Goal: Task Accomplishment & Management: Complete application form

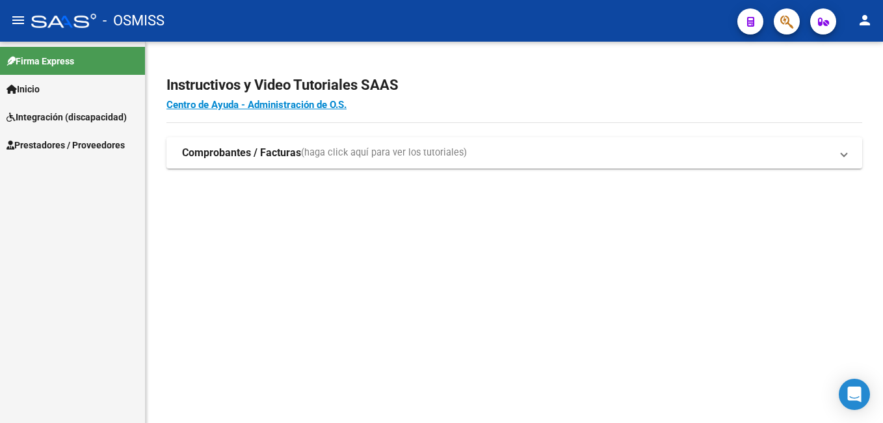
click at [63, 116] on span "Integración (discapacidad)" at bounding box center [67, 117] width 120 height 14
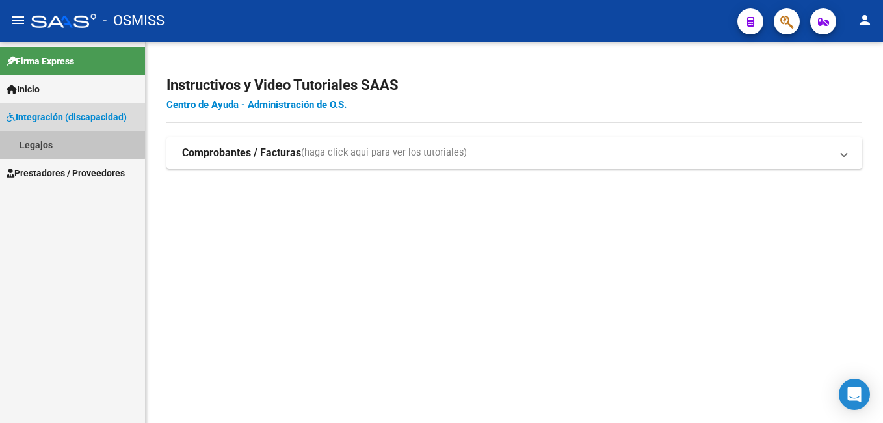
click at [34, 142] on link "Legajos" at bounding box center [72, 145] width 145 height 28
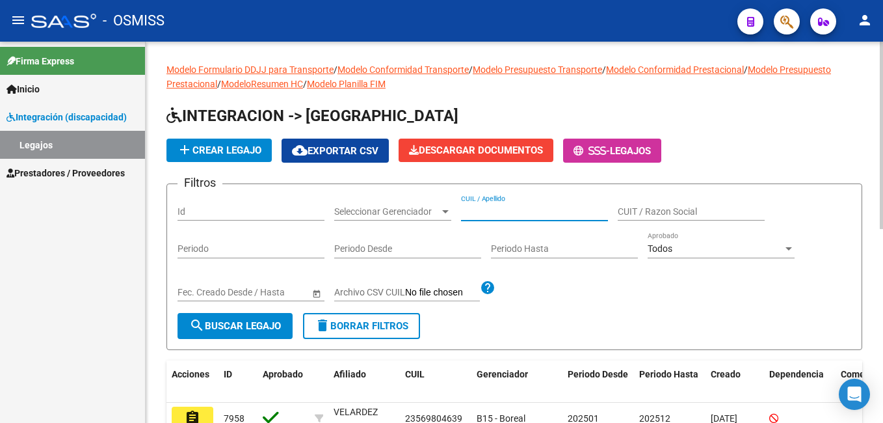
click at [481, 211] on input "CUIL / Apellido" at bounding box center [534, 211] width 147 height 11
click at [472, 207] on input "CUIL / Apellido" at bounding box center [534, 211] width 147 height 11
paste input "20477242082"
type input "20477242082"
click at [259, 323] on span "search Buscar Legajo" at bounding box center [235, 326] width 92 height 12
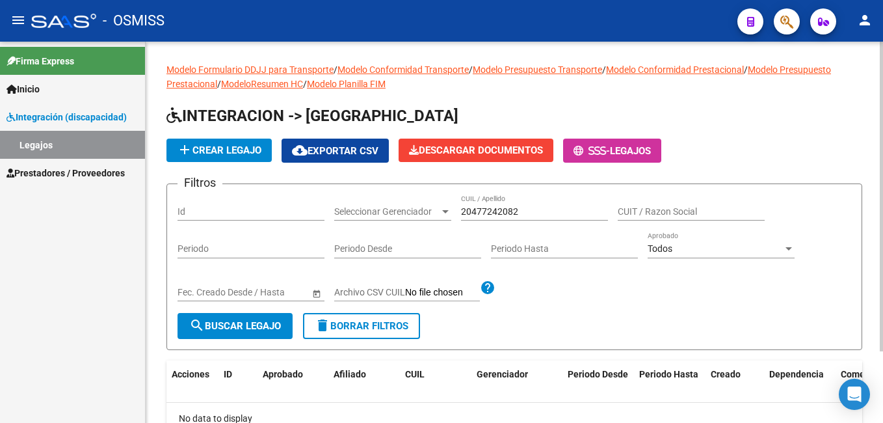
click at [241, 149] on span "add Crear Legajo" at bounding box center [219, 150] width 85 height 12
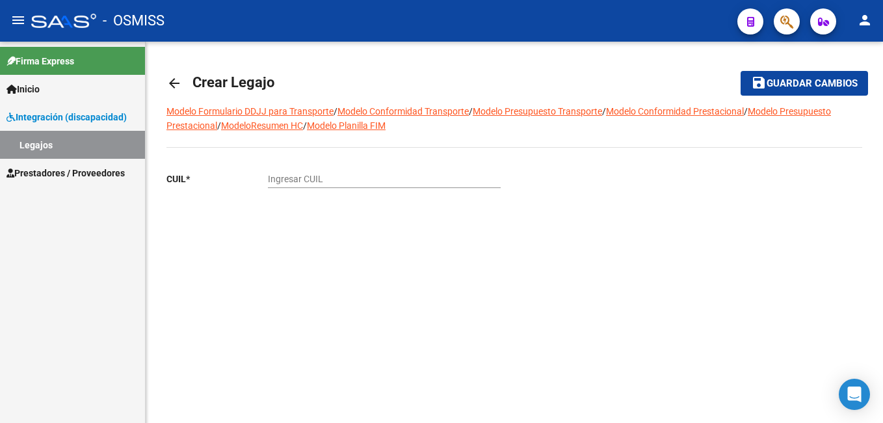
click at [276, 174] on input "Ingresar CUIL" at bounding box center [384, 179] width 233 height 11
paste input "20-47724208-2"
type input "20-47724208-2"
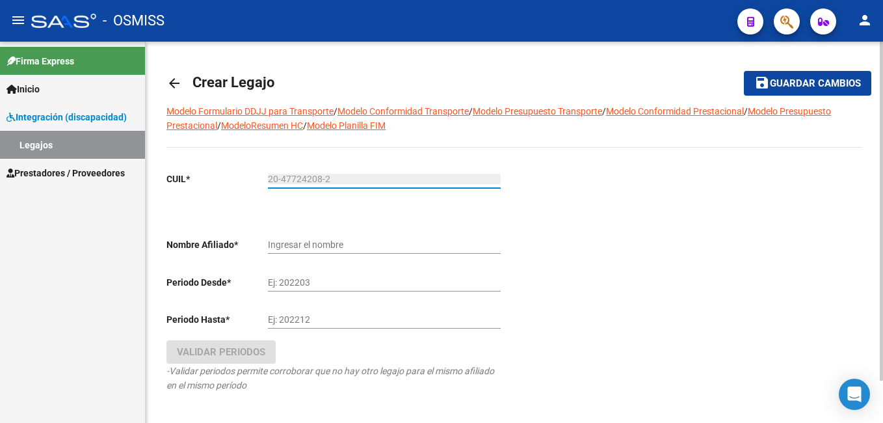
type input "[PERSON_NAME]"
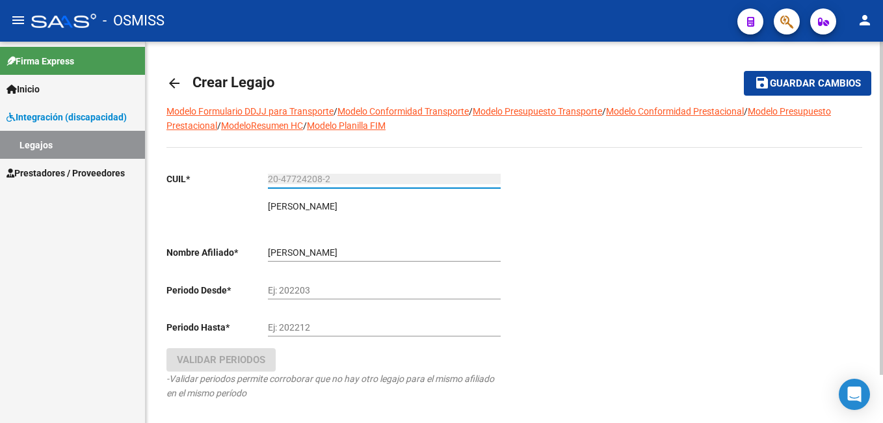
type input "20-47724208-2"
click at [331, 286] on input "Ej: 202203" at bounding box center [384, 290] width 233 height 11
type input "202501"
click at [744, 71] on button "save Guardar cambios" at bounding box center [807, 83] width 127 height 24
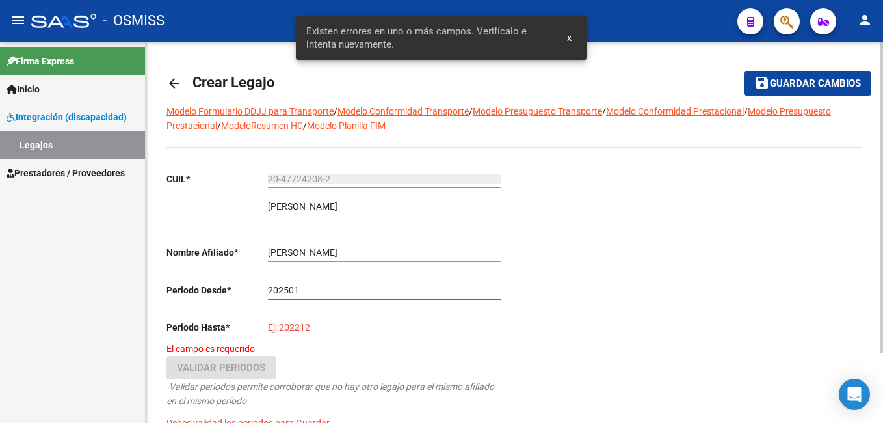
click at [351, 322] on input "Ej: 202212" at bounding box center [384, 327] width 233 height 11
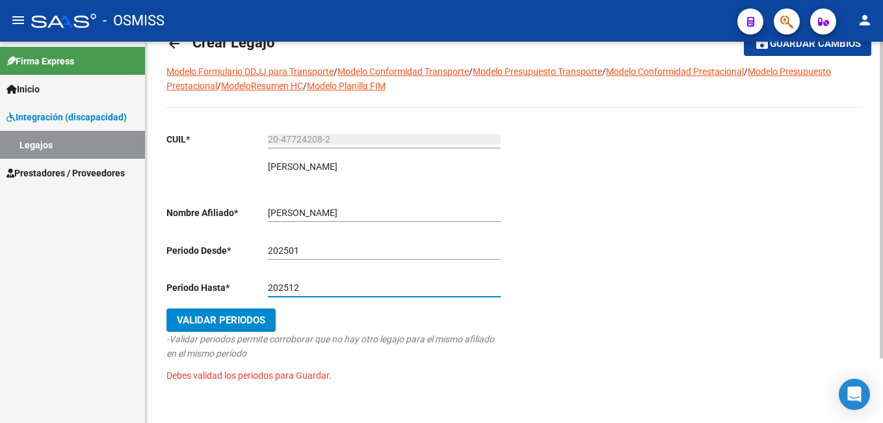
scroll to position [77, 0]
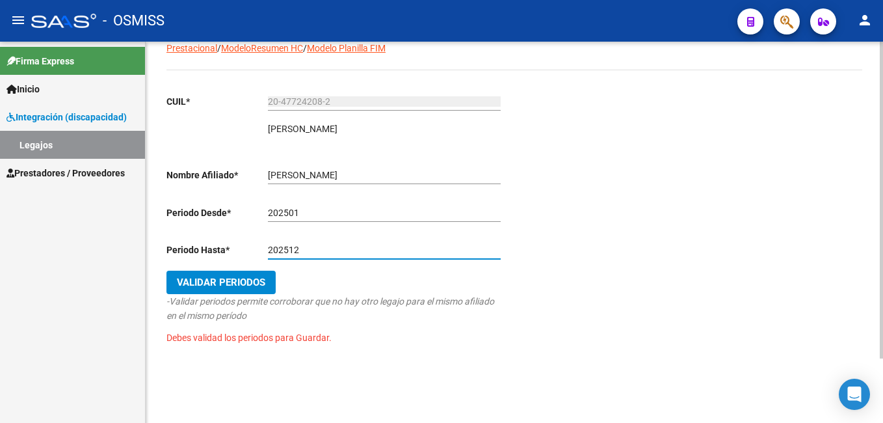
type input "202512"
click at [211, 277] on span "Validar Periodos" at bounding box center [221, 282] width 88 height 12
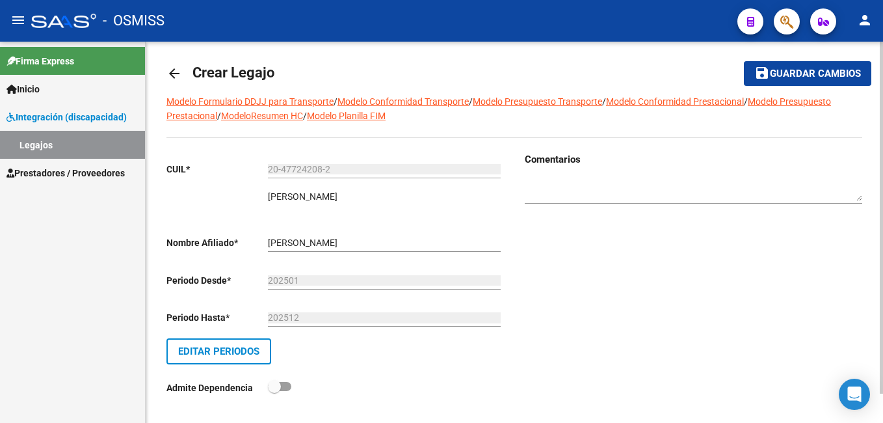
scroll to position [0, 0]
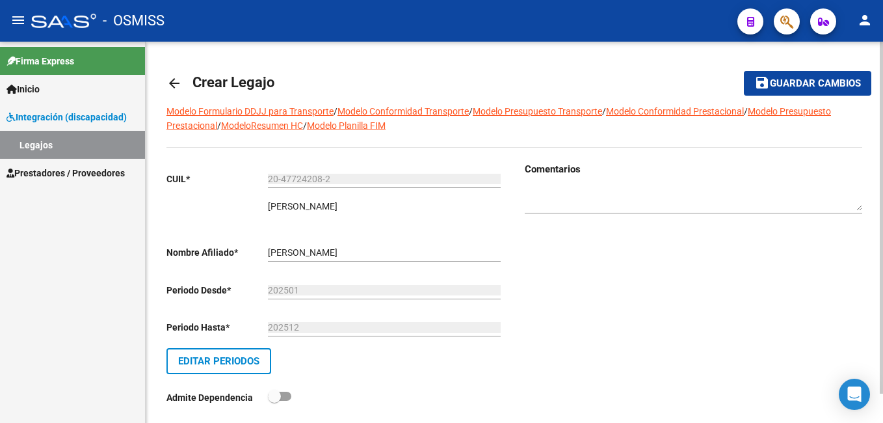
click at [808, 83] on span "Guardar cambios" at bounding box center [815, 84] width 91 height 12
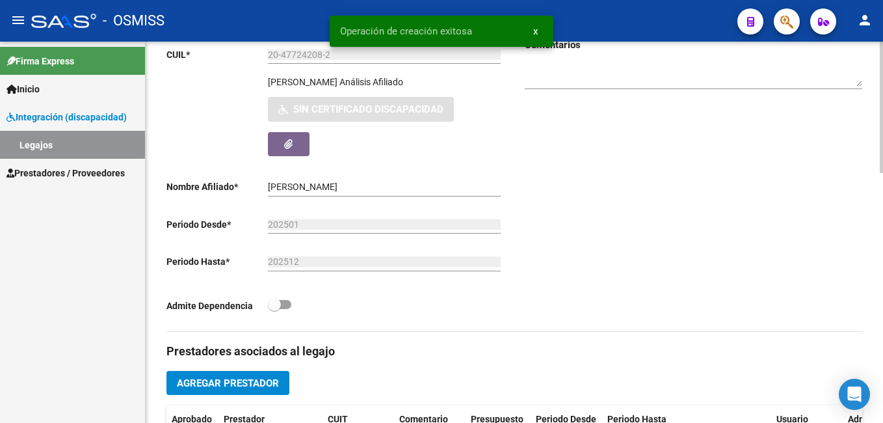
scroll to position [325, 0]
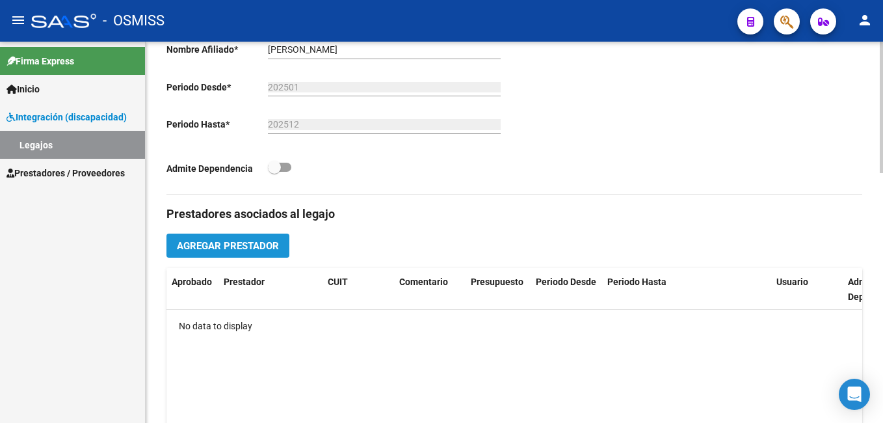
click at [207, 240] on span "Agregar Prestador" at bounding box center [228, 245] width 102 height 12
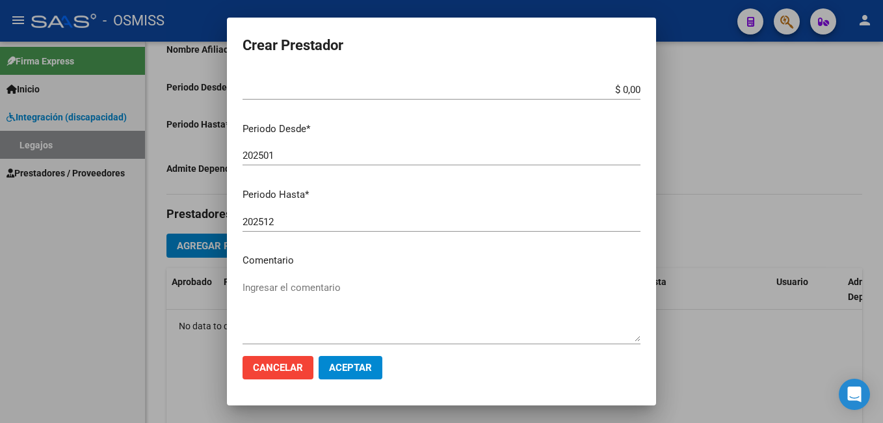
scroll to position [41, 0]
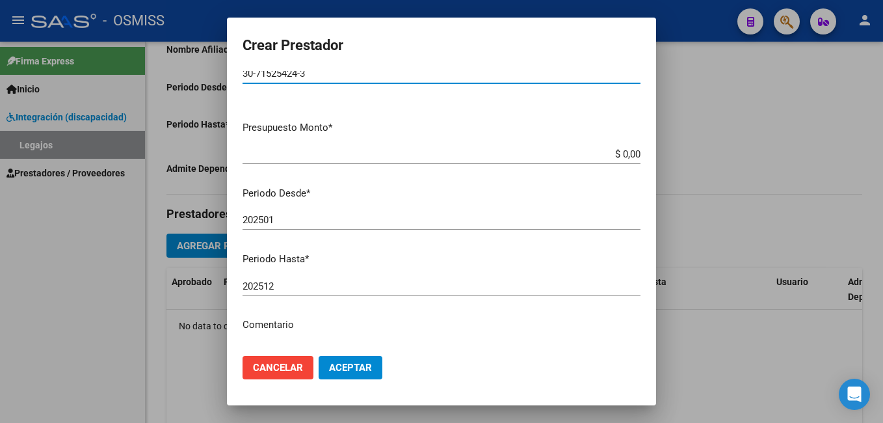
type input "30-71525424-3"
click at [630, 150] on input "$ 0,00" at bounding box center [442, 154] width 398 height 12
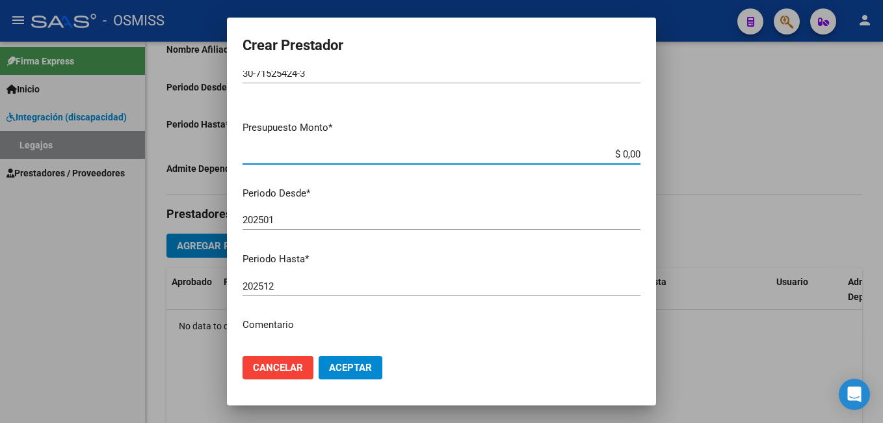
drag, startPoint x: 591, startPoint y: 149, endPoint x: 641, endPoint y: 148, distance: 50.1
click at [641, 148] on mat-dialog-content "CUIT * 30-71525424-3 Ingresar CUIT ARCA Padrón Presupuesto Monto * $ 0,00 Ingre…" at bounding box center [441, 208] width 429 height 275
type input "$ 3.540.814,47"
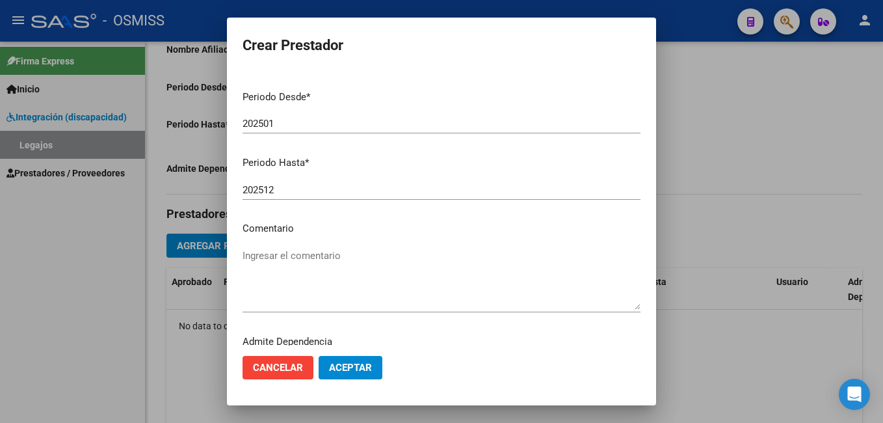
scroll to position [170, 0]
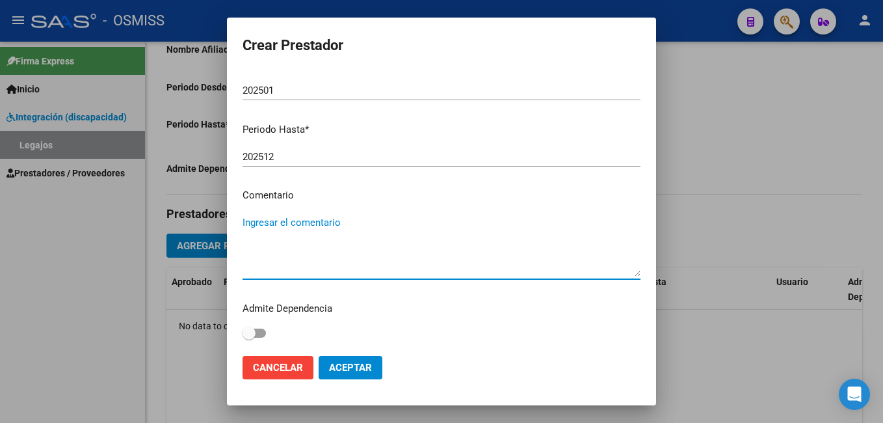
click at [275, 268] on textarea "Ingresar el comentario" at bounding box center [442, 245] width 398 height 61
type textarea "COD. 94 REHABILITACION- INTERNACION"
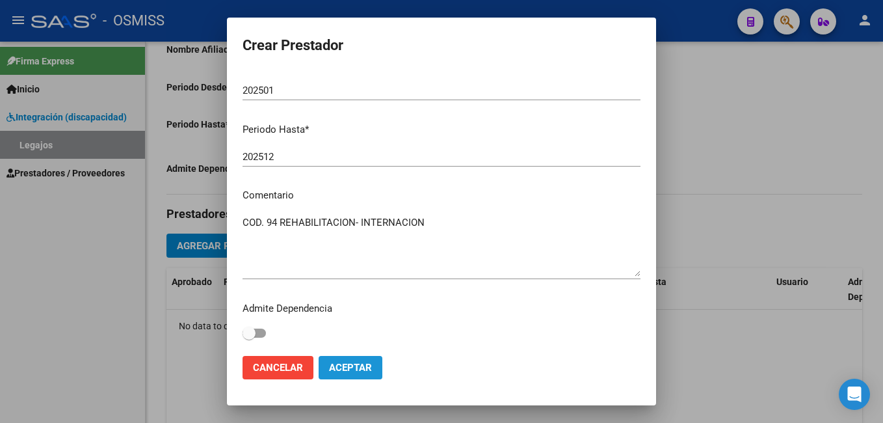
click at [351, 363] on span "Aceptar" at bounding box center [350, 368] width 43 height 12
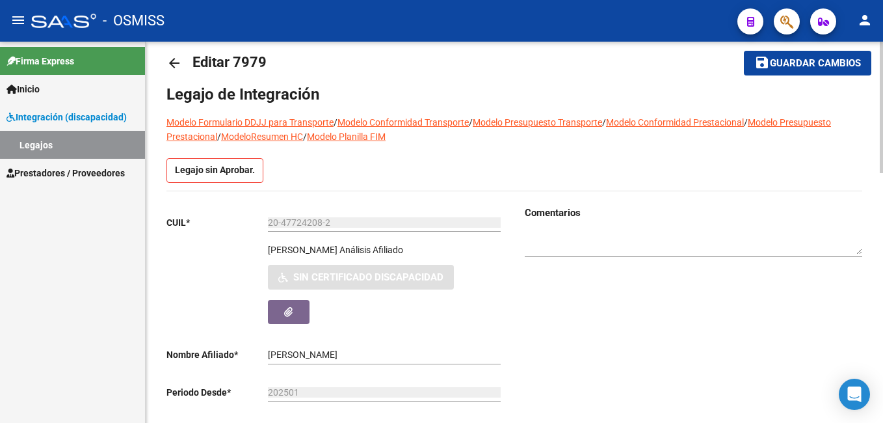
scroll to position [0, 0]
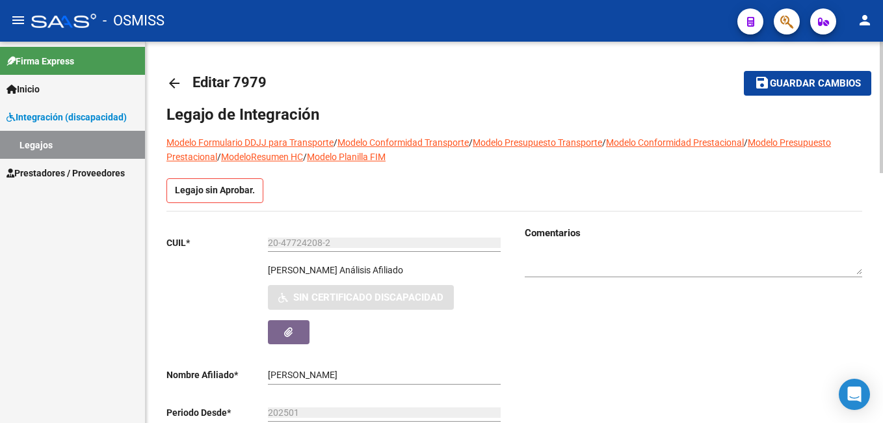
click at [837, 81] on span "Guardar cambios" at bounding box center [815, 84] width 91 height 12
click at [75, 122] on span "Integración (discapacidad)" at bounding box center [67, 117] width 120 height 14
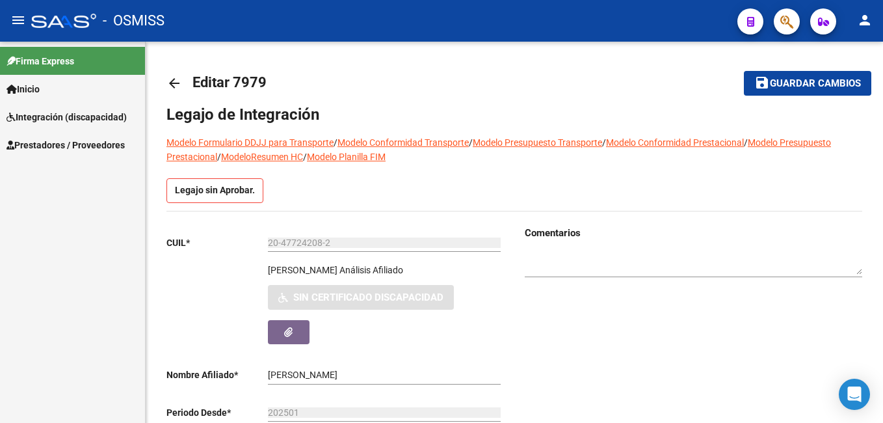
click at [63, 124] on link "Integración (discapacidad)" at bounding box center [72, 117] width 145 height 28
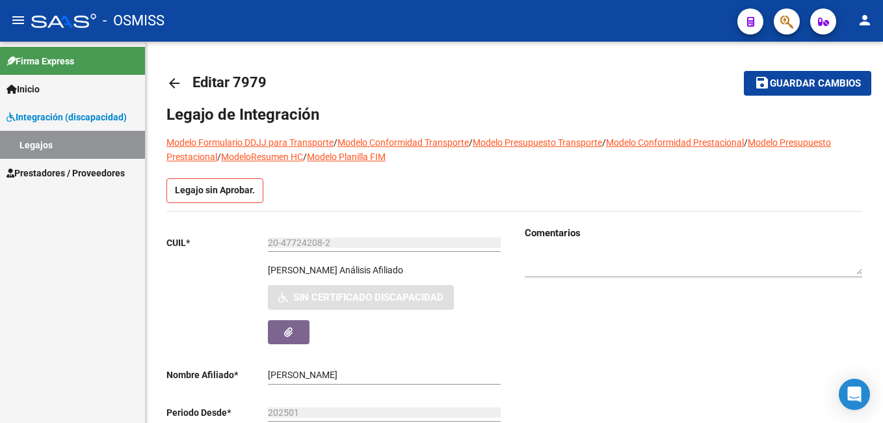
click at [55, 146] on link "Legajos" at bounding box center [72, 145] width 145 height 28
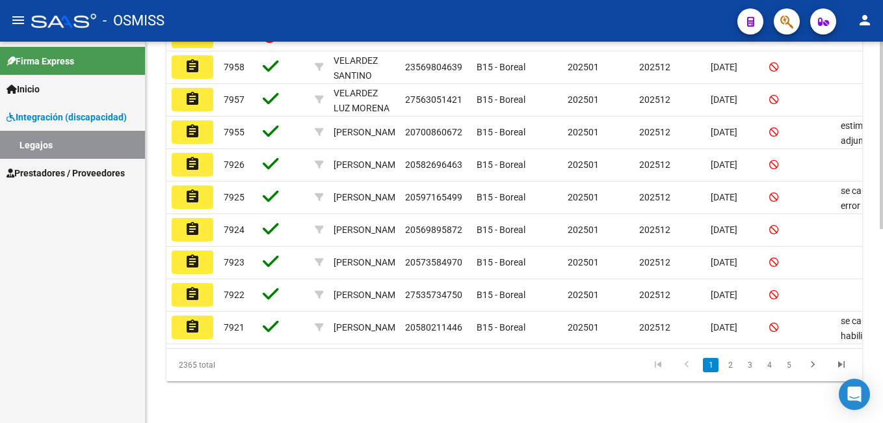
scroll to position [70, 0]
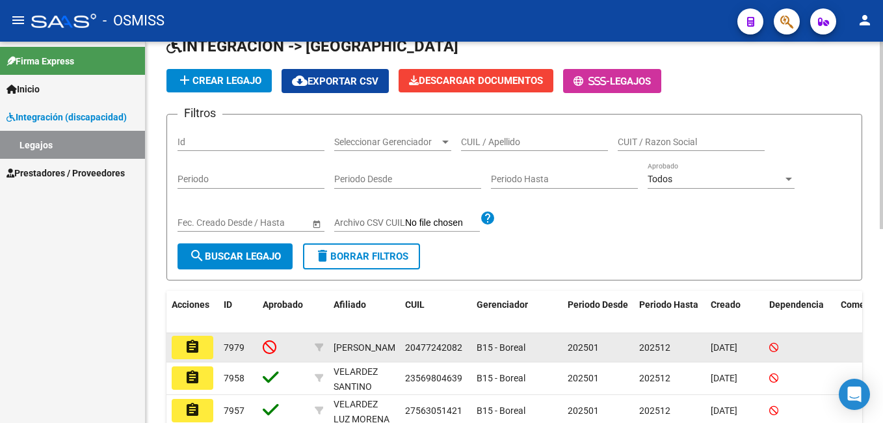
click at [204, 348] on button "assignment" at bounding box center [193, 347] width 42 height 23
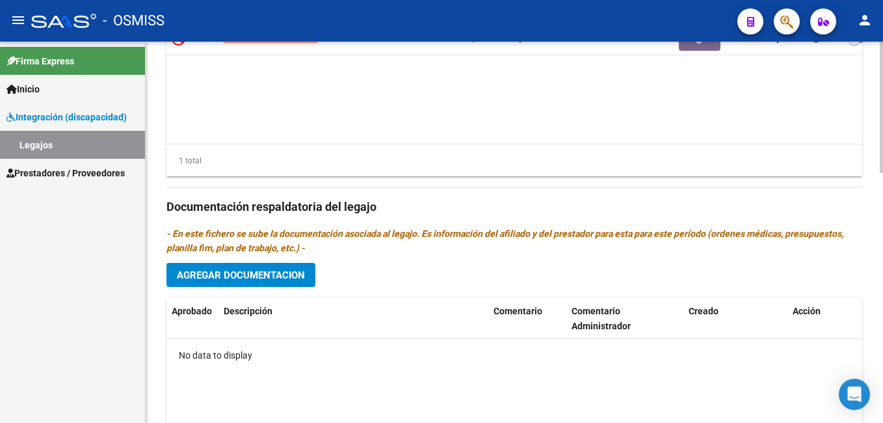
scroll to position [650, 0]
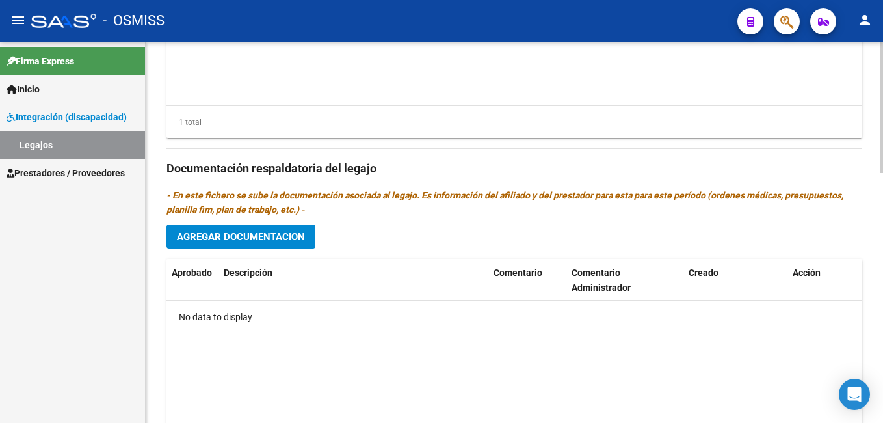
click at [239, 237] on span "Agregar Documentacion" at bounding box center [241, 237] width 128 height 12
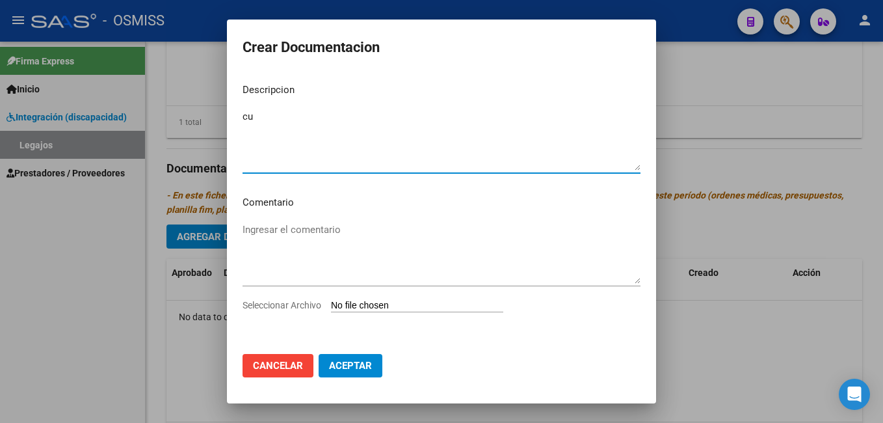
type textarea "c"
type textarea "CUD"
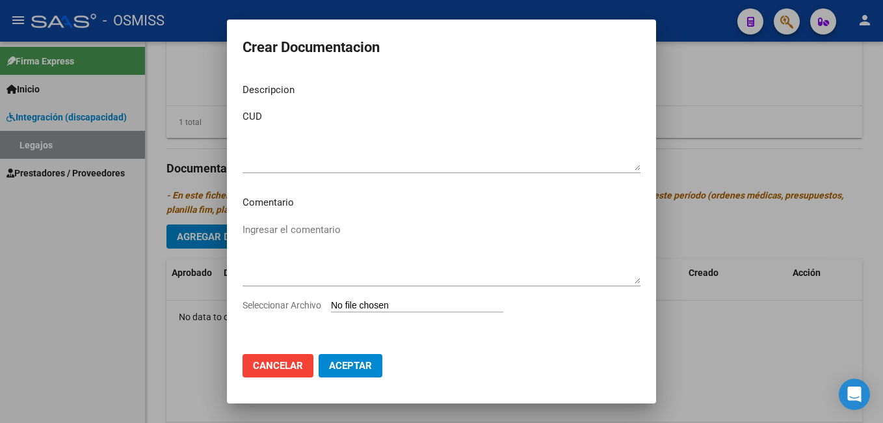
click at [360, 294] on div "Ingresar el comentario" at bounding box center [442, 259] width 398 height 79
click at [356, 308] on input "Seleccionar Archivo" at bounding box center [417, 306] width 172 height 12
click at [347, 300] on input "Seleccionar Archivo" at bounding box center [417, 306] width 172 height 12
type input "C:\fakepath\PDF - [PERSON_NAME].pdf"
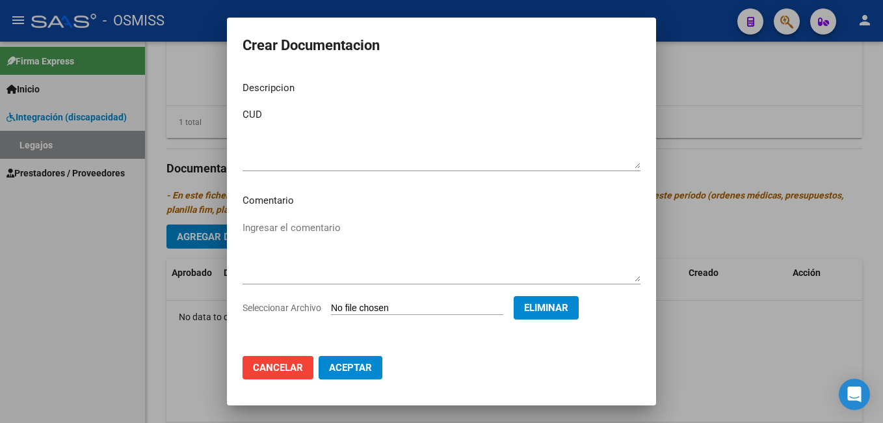
click at [356, 363] on span "Aceptar" at bounding box center [350, 368] width 43 height 12
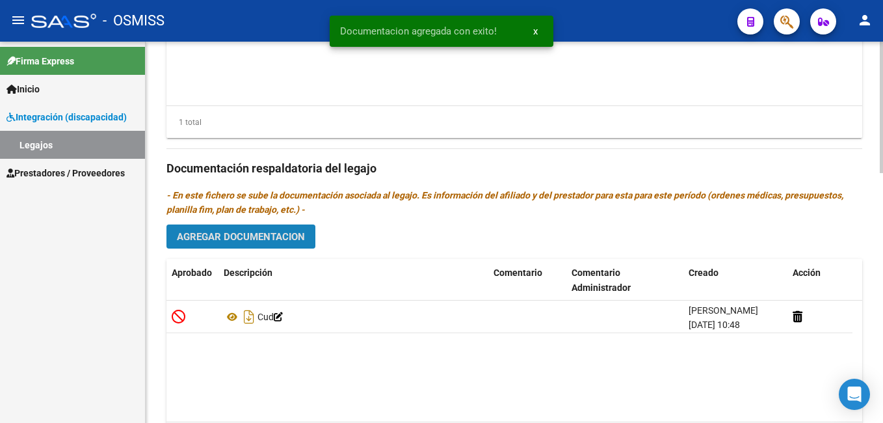
click at [254, 232] on span "Agregar Documentacion" at bounding box center [241, 237] width 128 height 12
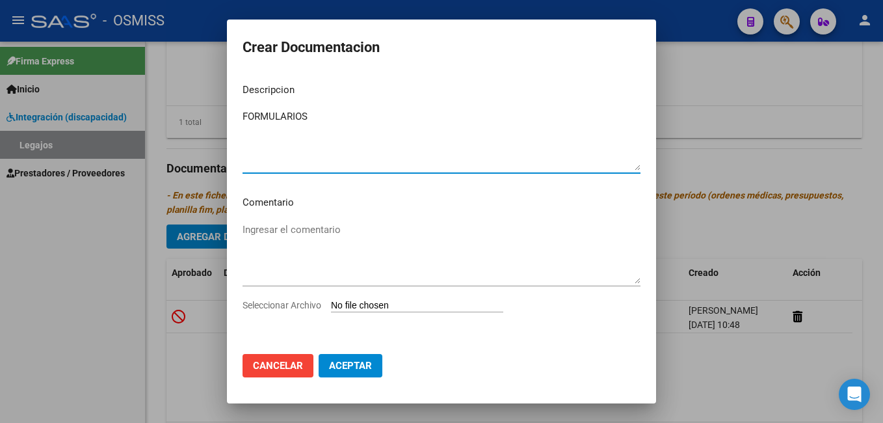
type textarea "FORMULARIOS"
click at [345, 306] on input "Seleccionar Archivo" at bounding box center [417, 306] width 172 height 12
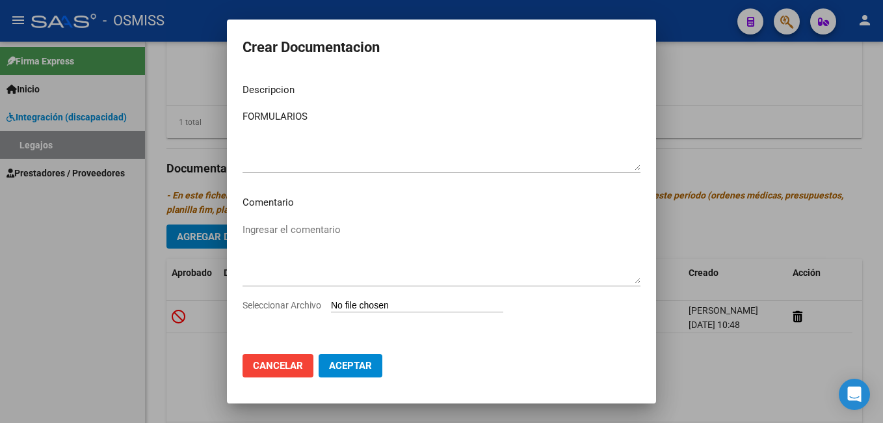
type input "C:\fakepath\PDF 2- [PERSON_NAME].pdf"
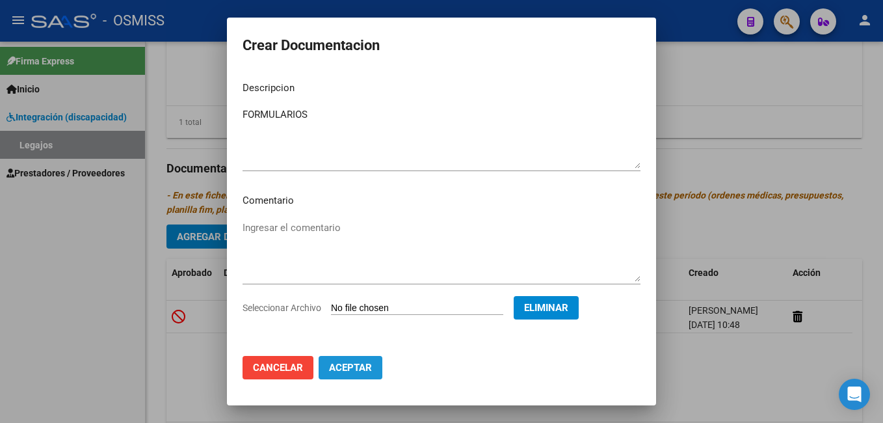
click at [352, 367] on span "Aceptar" at bounding box center [350, 368] width 43 height 12
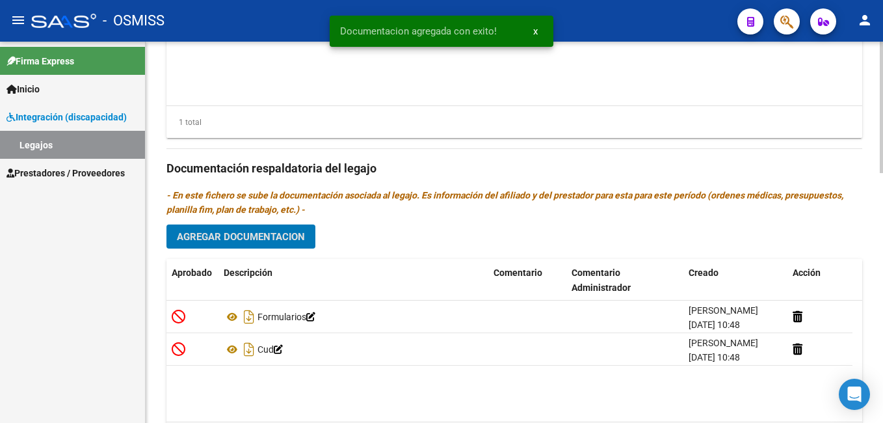
click at [245, 235] on span "Agregar Documentacion" at bounding box center [241, 237] width 128 height 12
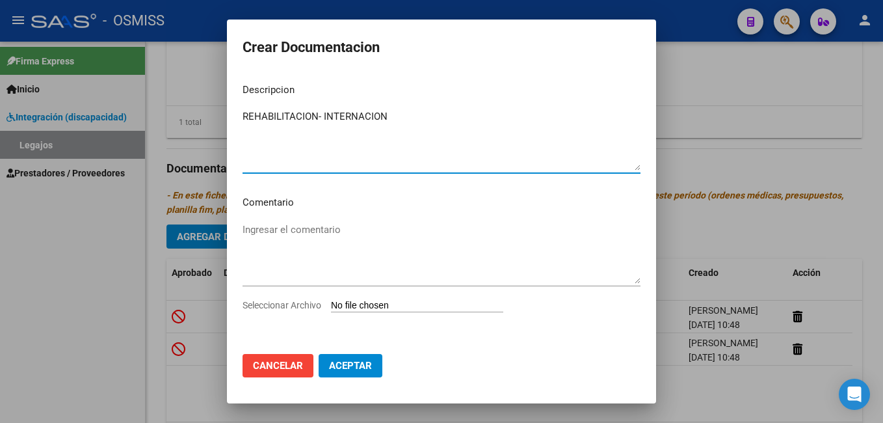
type textarea "REHABILITACION- INTERNACION"
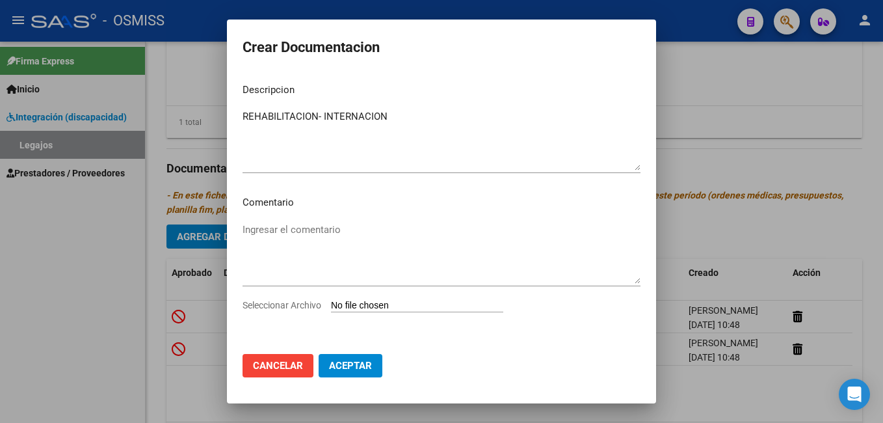
click at [356, 304] on input "Seleccionar Archivo" at bounding box center [417, 306] width 172 height 12
type input "C:\fakepath\PDF 3 - [PERSON_NAME].pdf"
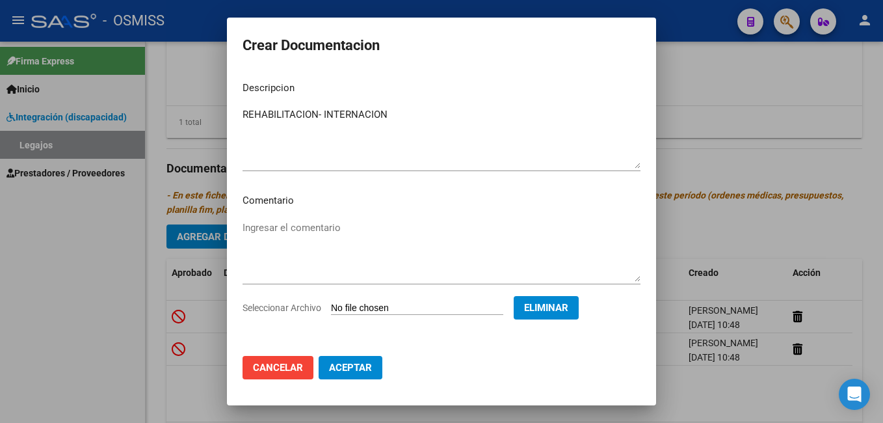
click at [357, 366] on span "Aceptar" at bounding box center [350, 368] width 43 height 12
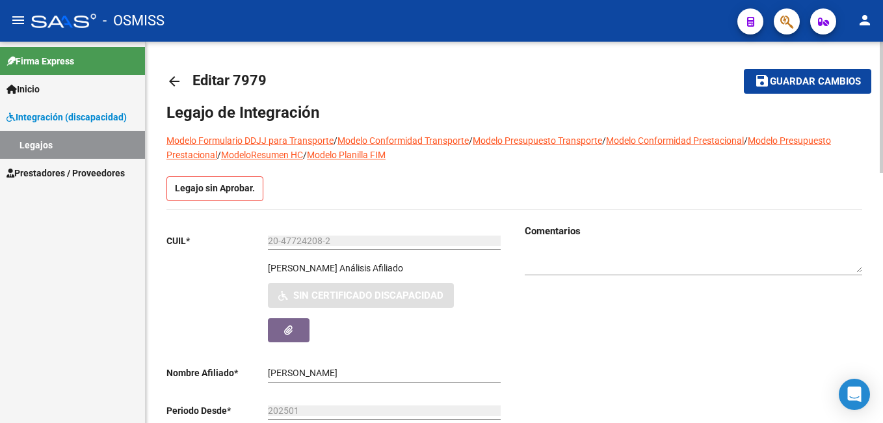
scroll to position [0, 0]
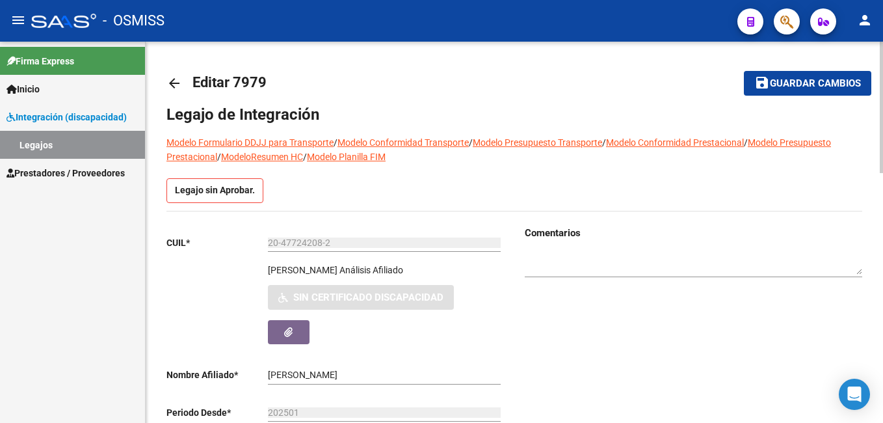
click at [531, 252] on textarea at bounding box center [693, 262] width 337 height 25
click at [793, 78] on span "Guardar cambios" at bounding box center [815, 84] width 91 height 12
